Goal: Information Seeking & Learning: Learn about a topic

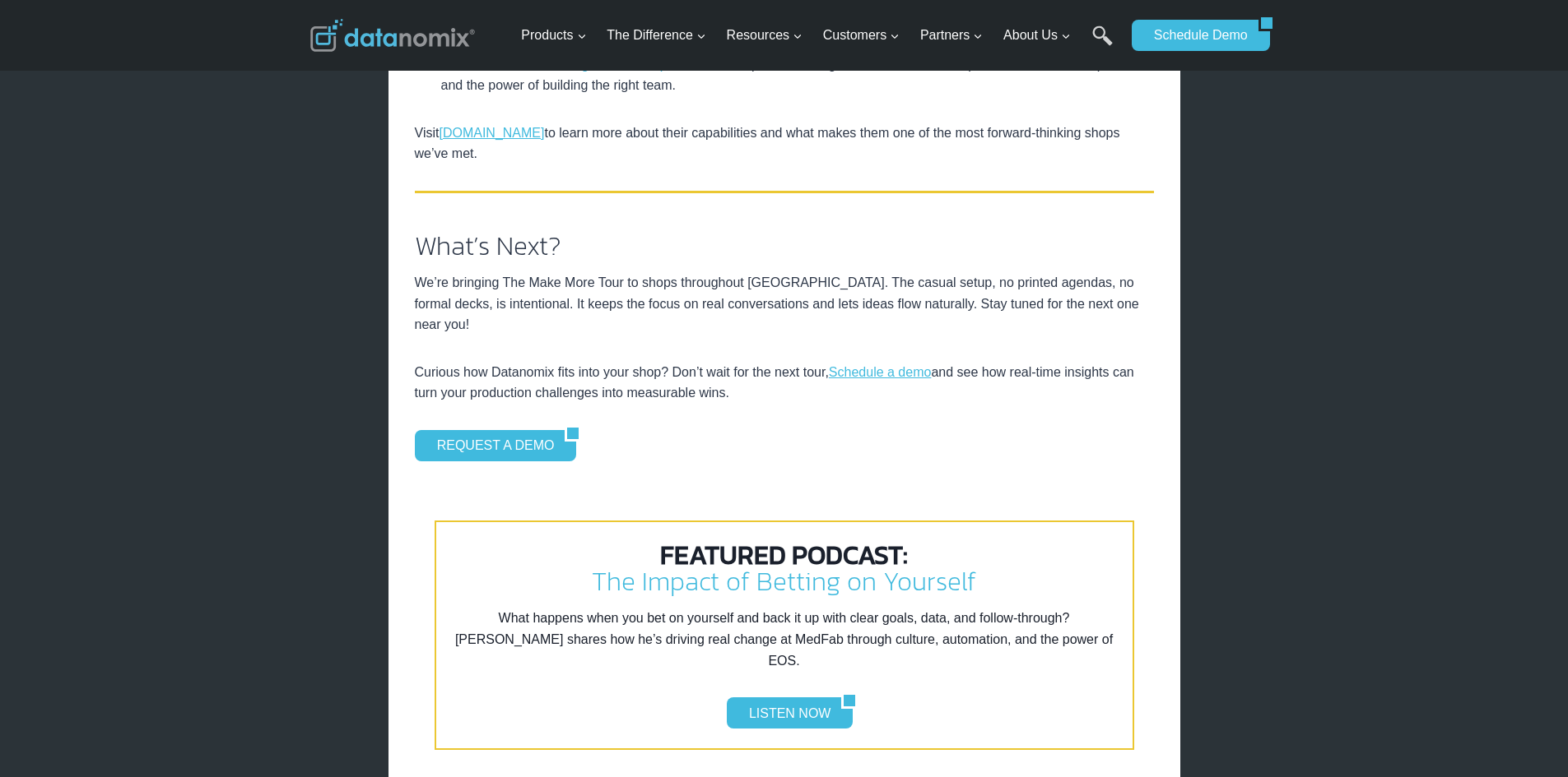
scroll to position [2632, 0]
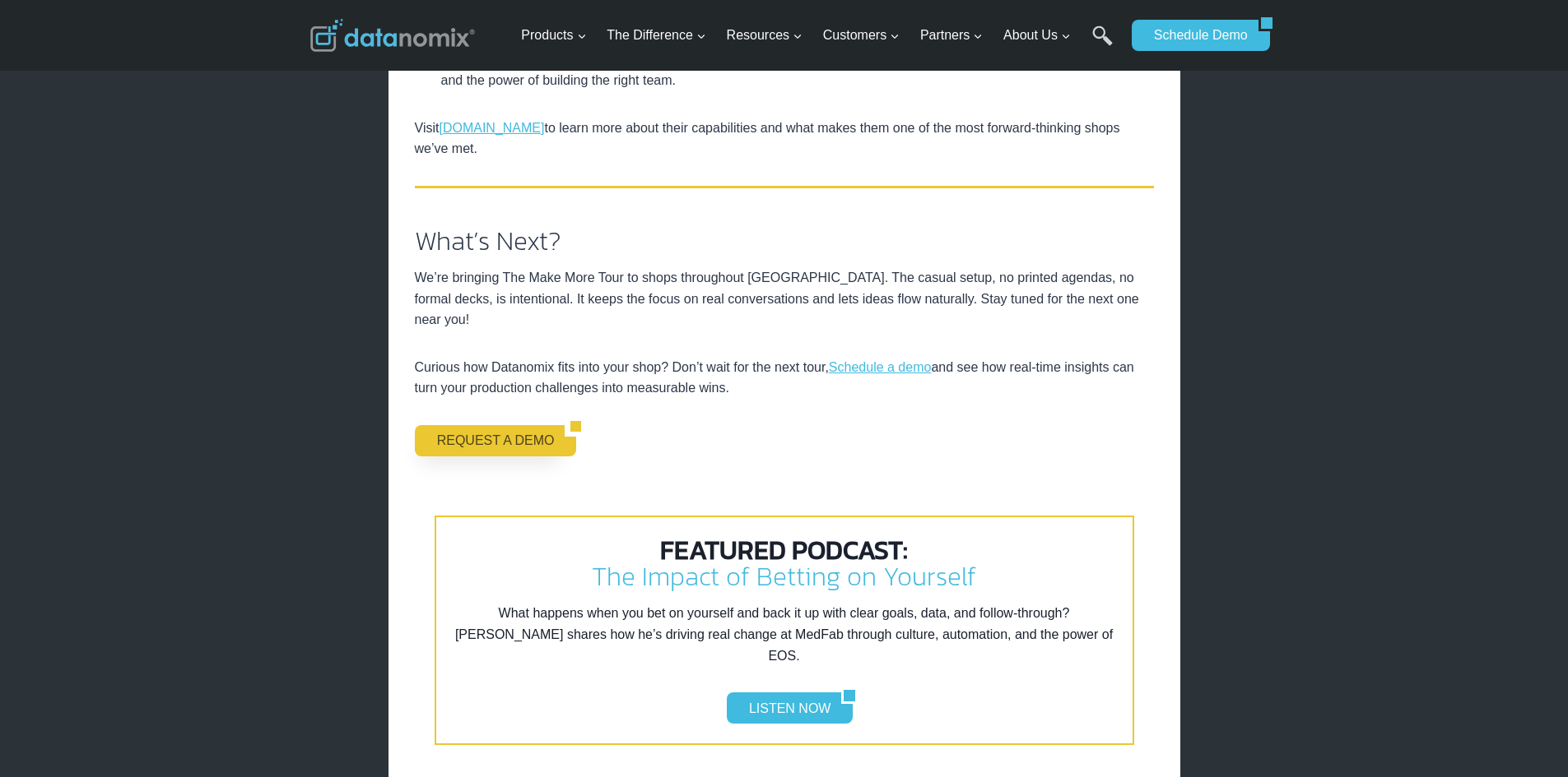
click at [502, 436] on link "REQUEST A DEMO" at bounding box center [490, 441] width 151 height 31
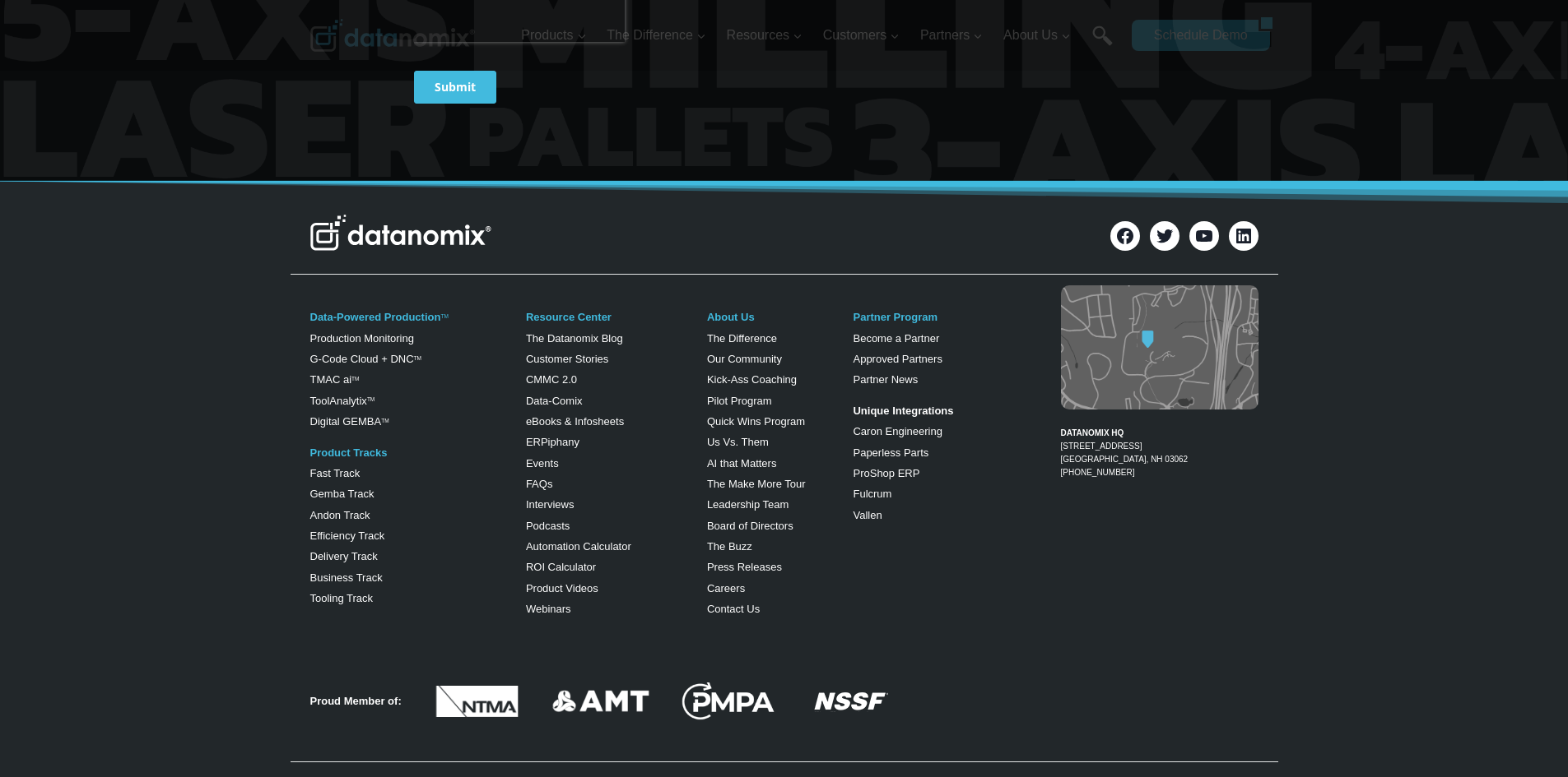
scroll to position [904, 0]
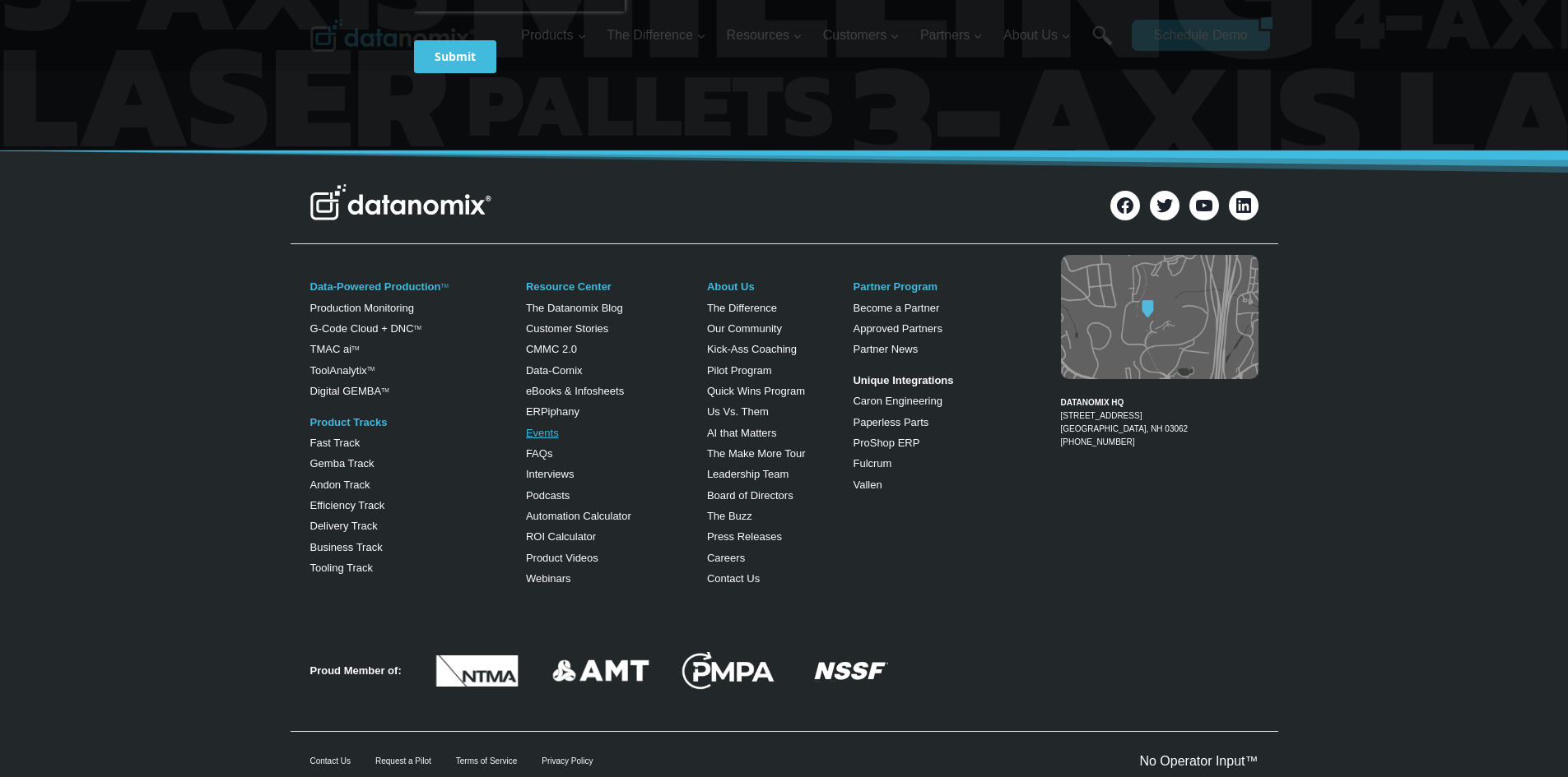
click at [536, 429] on link "Events" at bounding box center [542, 433] width 33 height 12
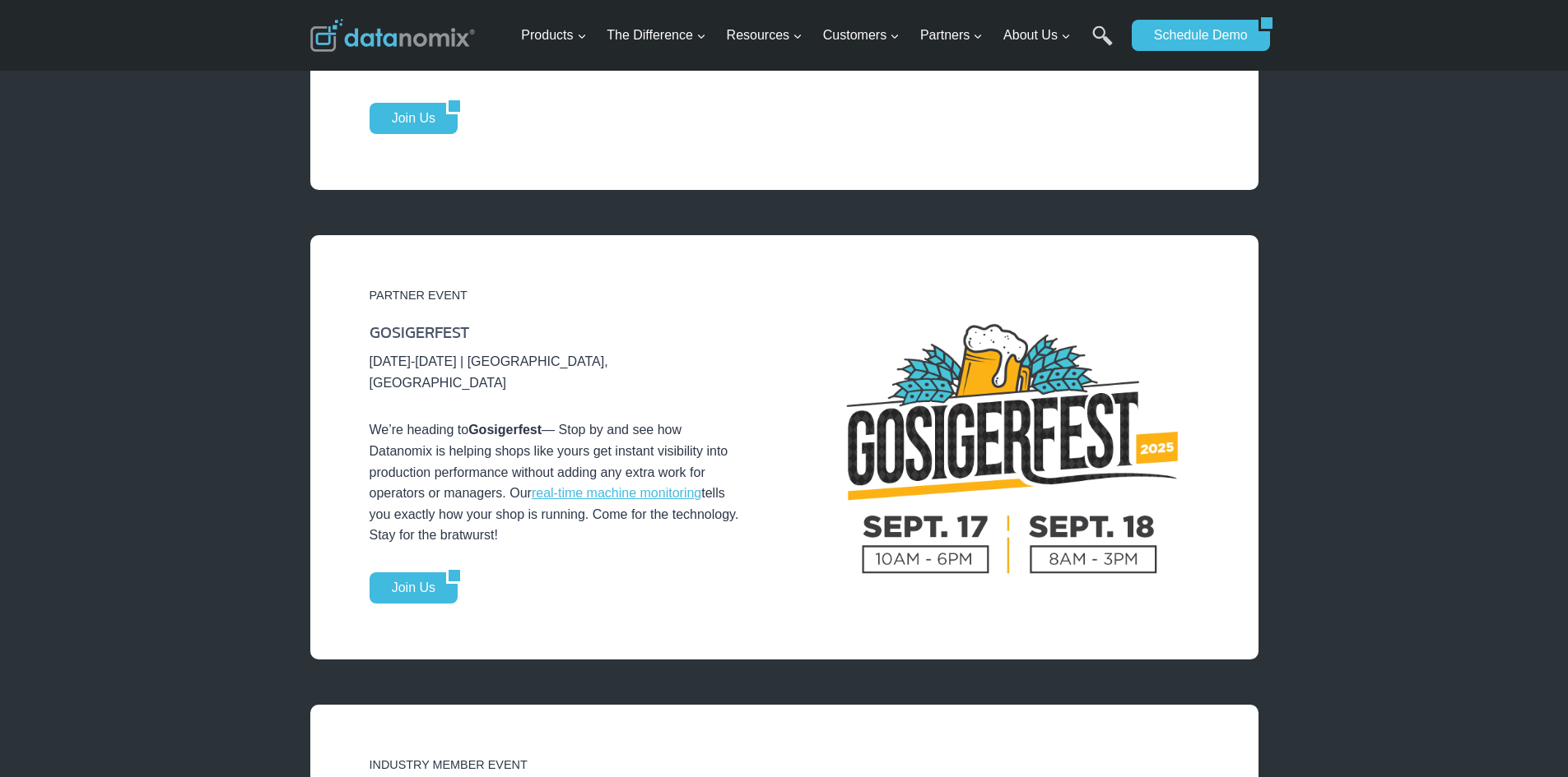
scroll to position [493, 0]
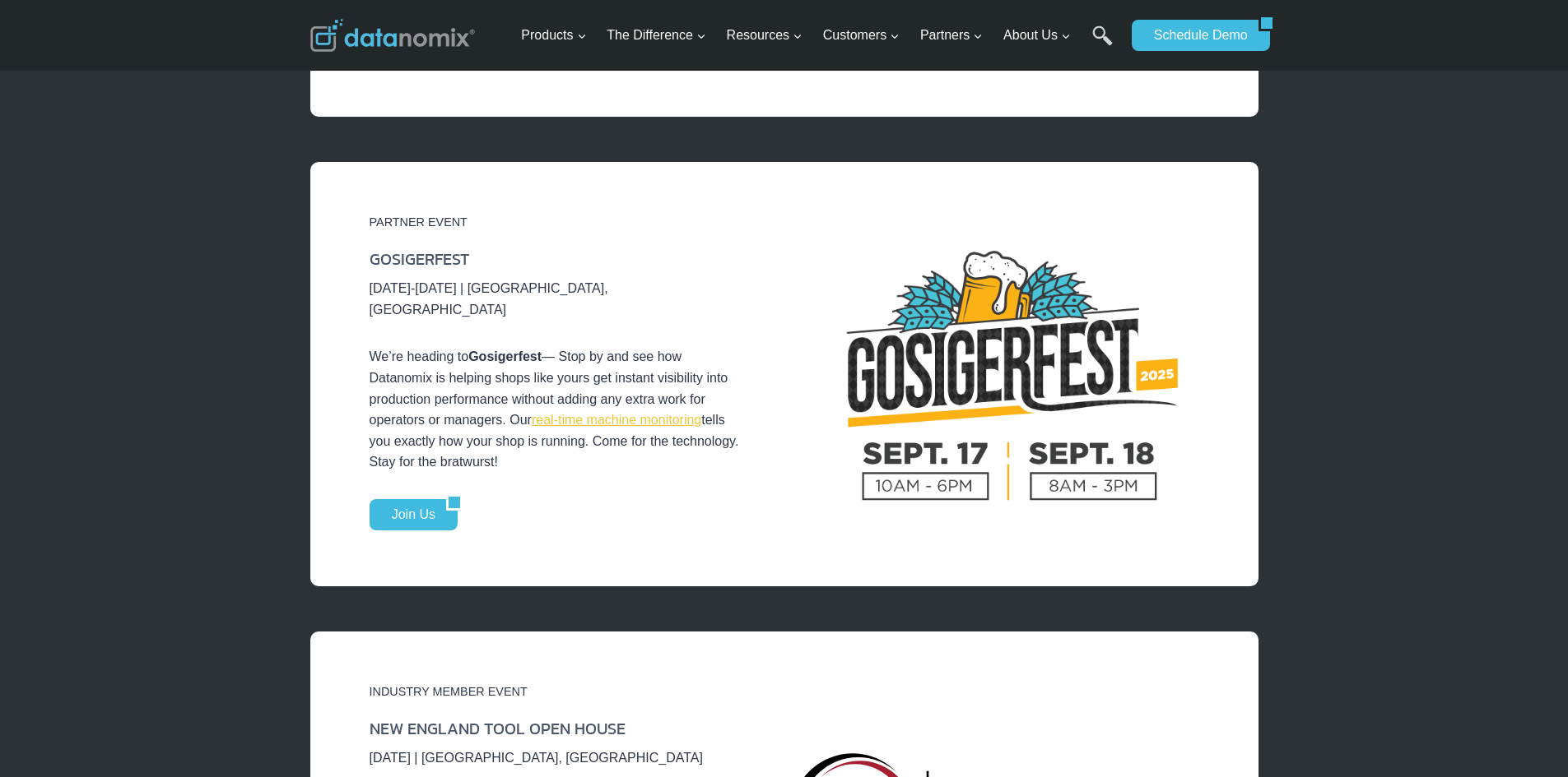
click at [570, 413] on link "real-time machine monitoring" at bounding box center [616, 420] width 170 height 14
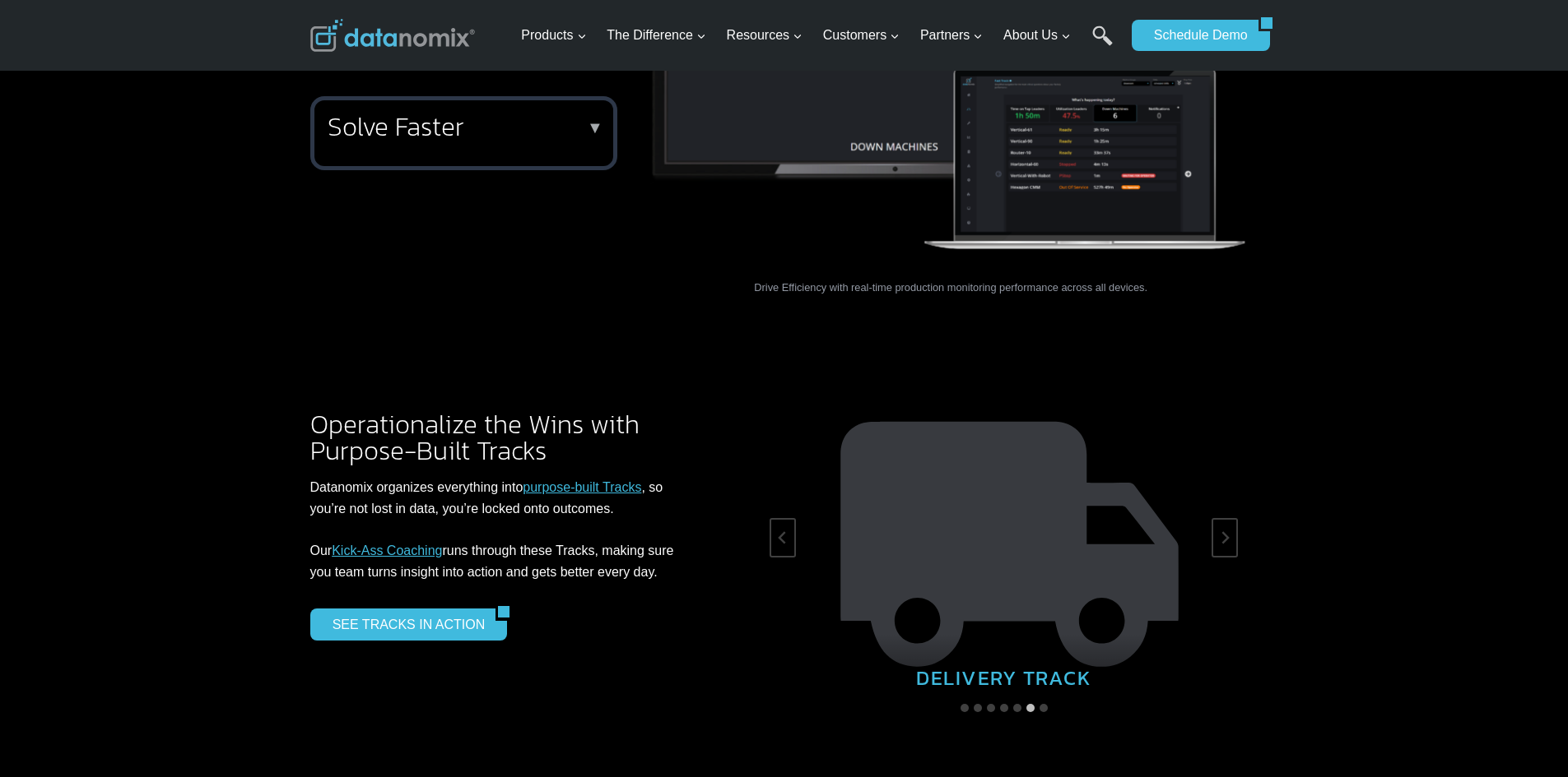
scroll to position [2549, 0]
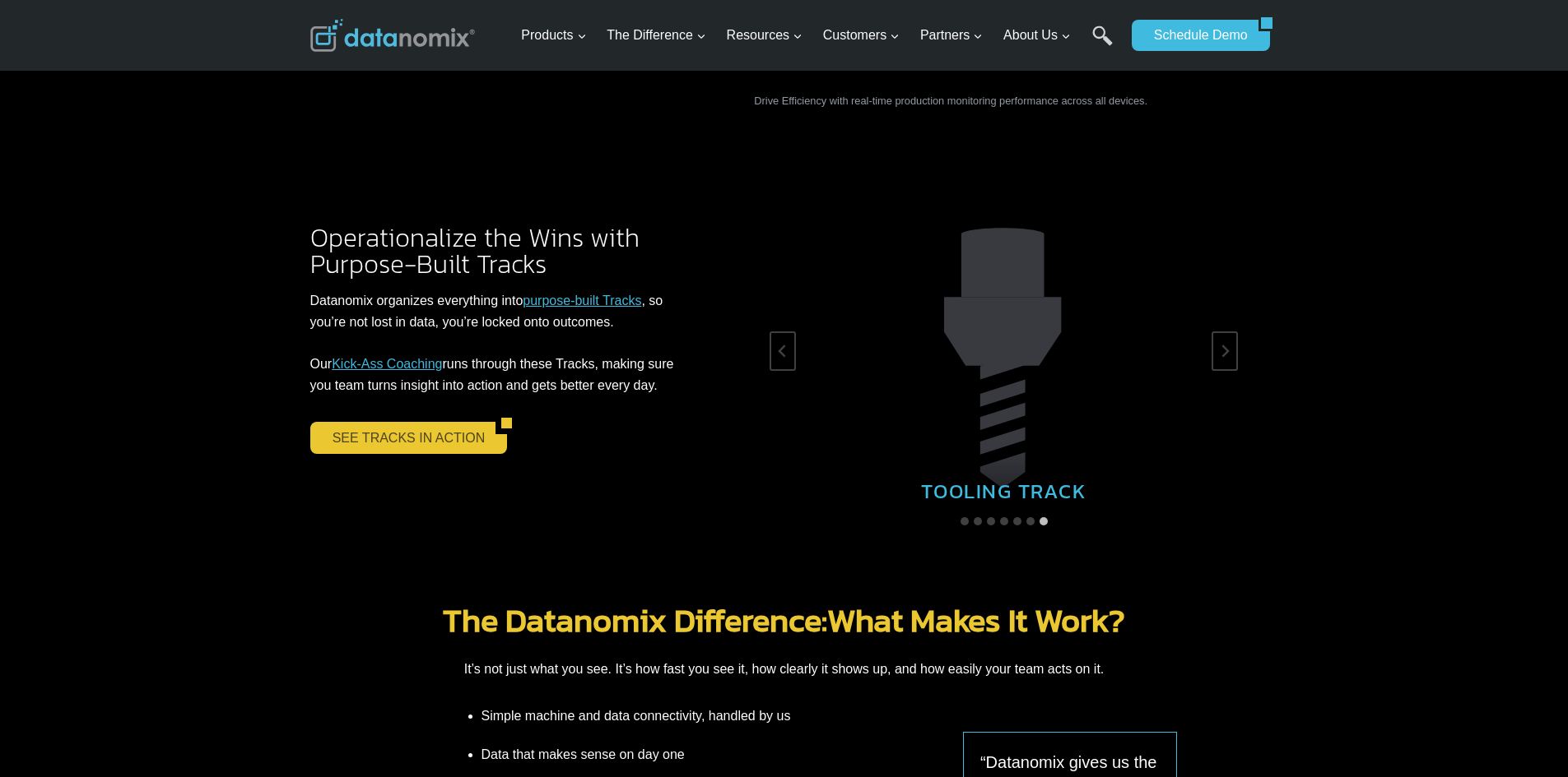
click at [379, 422] on link "SEE TRACKS IN ACTION" at bounding box center [403, 438] width 186 height 31
